Goal: Navigation & Orientation: Find specific page/section

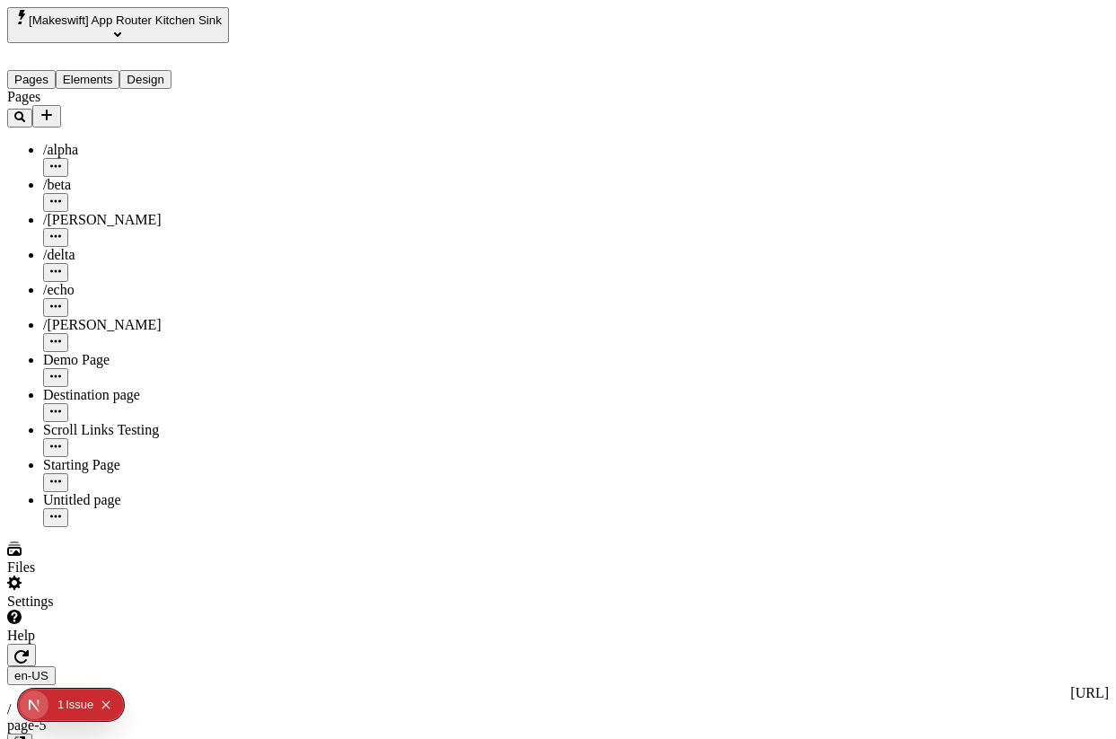
click at [134, 36] on div "[Makeswift] App Router Kitchen Sink" at bounding box center [131, 25] width 249 height 36
click at [145, 25] on span "[Makeswift] App Router Kitchen Sink" at bounding box center [125, 19] width 193 height 13
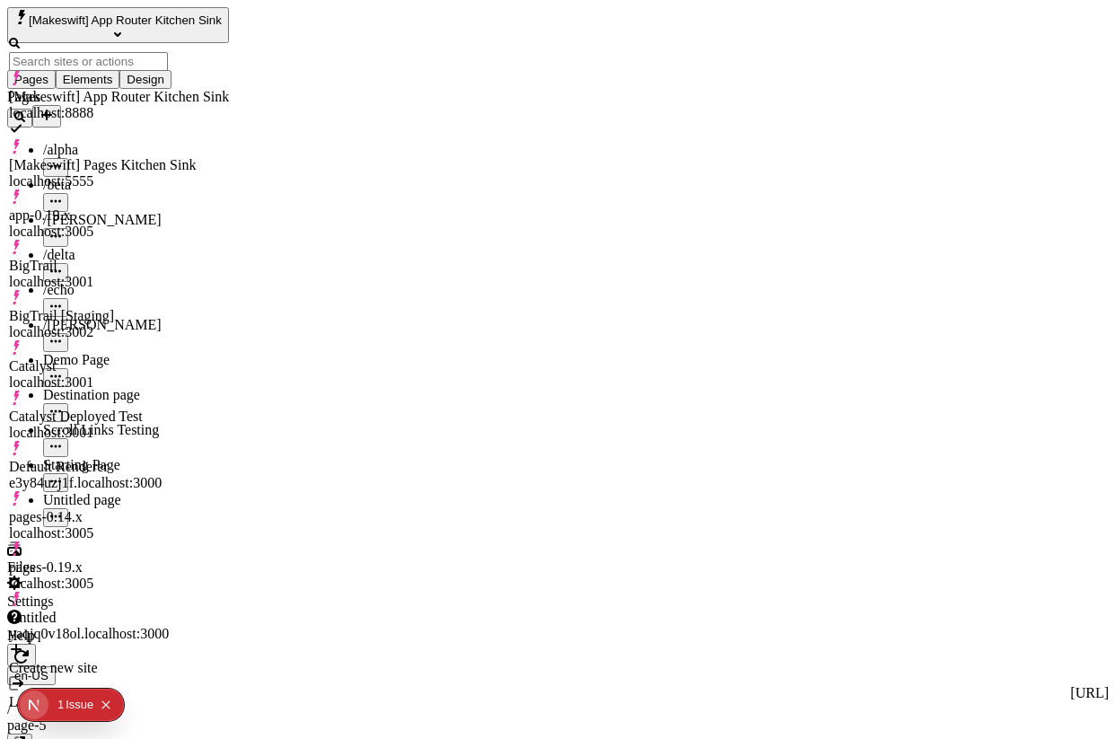
click at [120, 240] on div "BigTrail localhost:3001" at bounding box center [119, 265] width 220 height 50
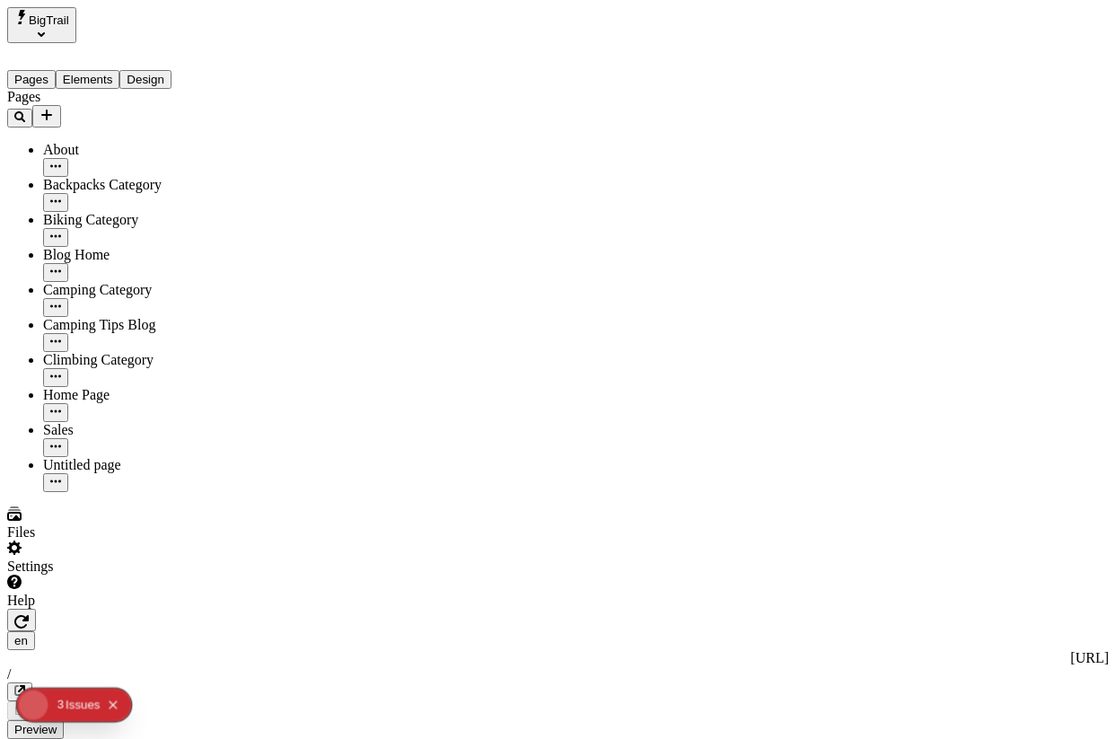
type input "/"
click at [147, 575] on div "Settings" at bounding box center [131, 558] width 249 height 34
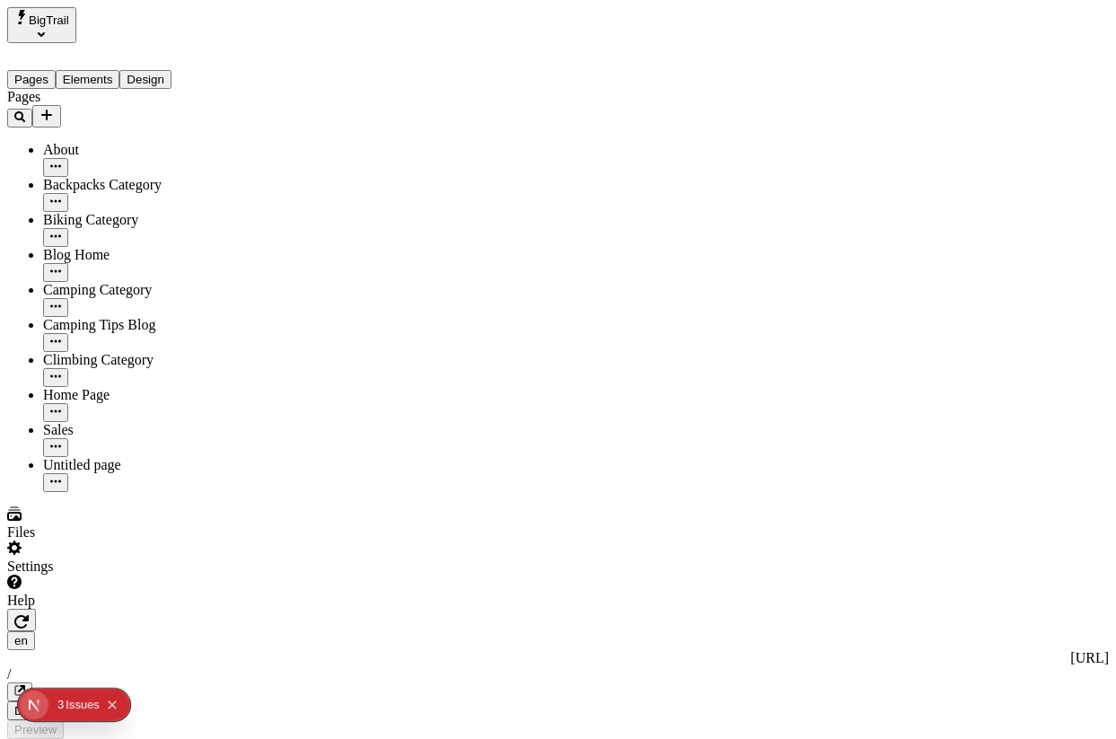
click at [36, 609] on button "button" at bounding box center [21, 620] width 29 height 22
click at [29, 615] on icon "button" at bounding box center [21, 621] width 14 height 13
type input "/"
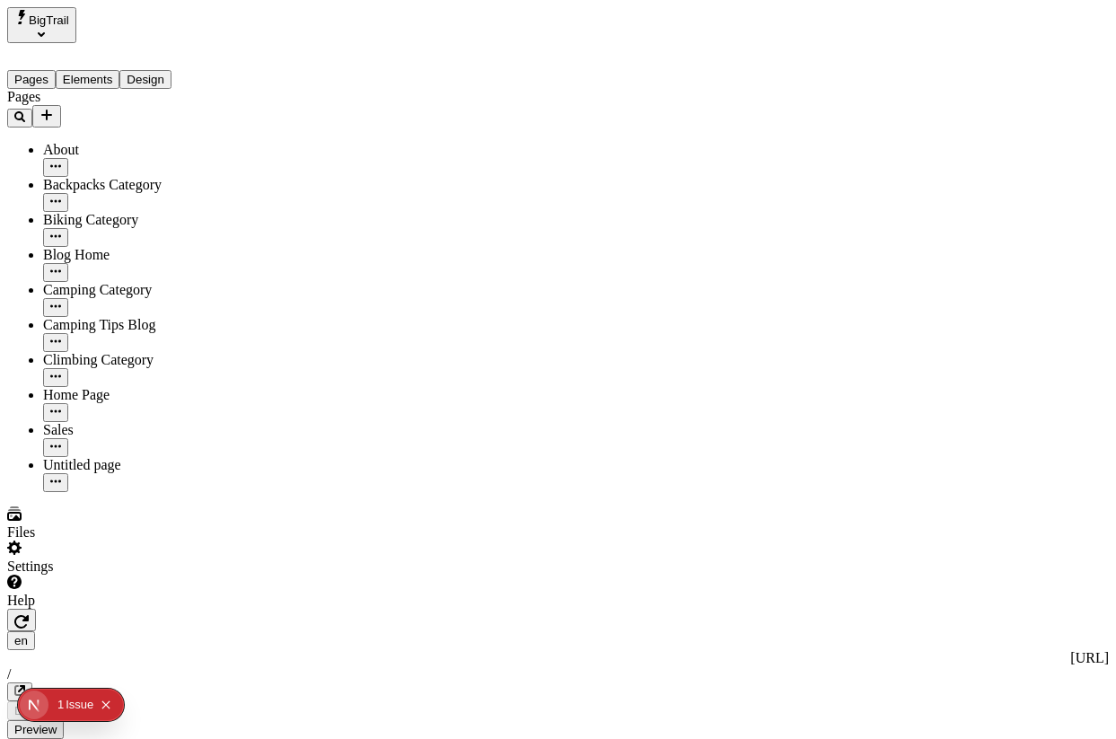
type input "/"
click at [29, 615] on icon "button" at bounding box center [21, 621] width 14 height 13
